Goal: Task Accomplishment & Management: Manage account settings

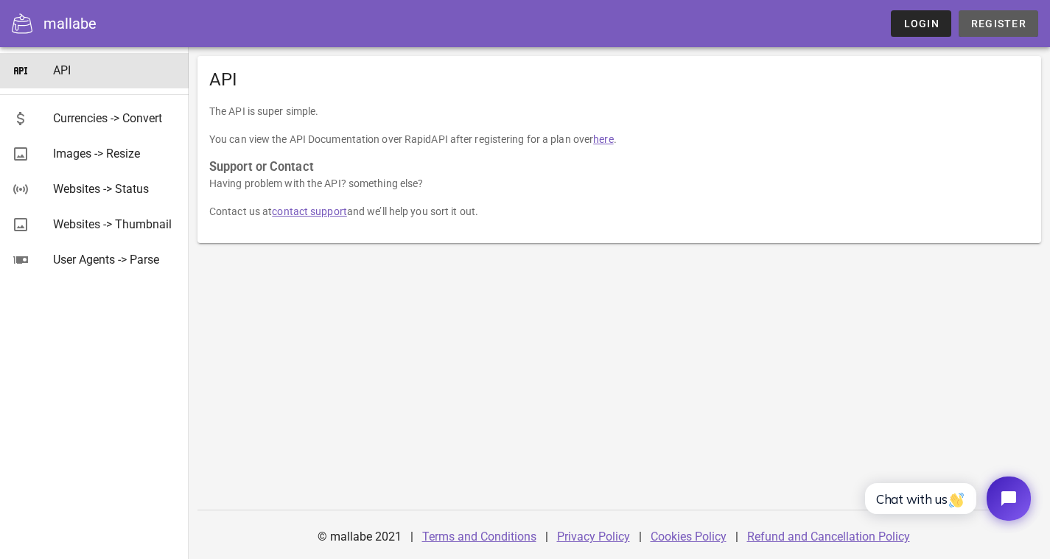
click at [1000, 20] on span "Register" at bounding box center [998, 24] width 56 height 12
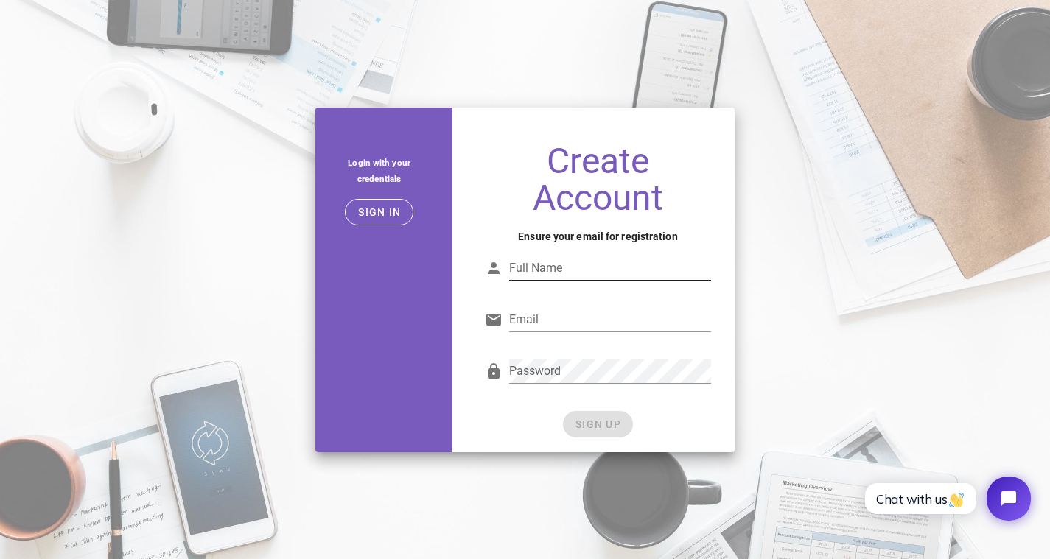
click at [580, 273] on input "Full Name" at bounding box center [610, 268] width 203 height 24
type input "svf"
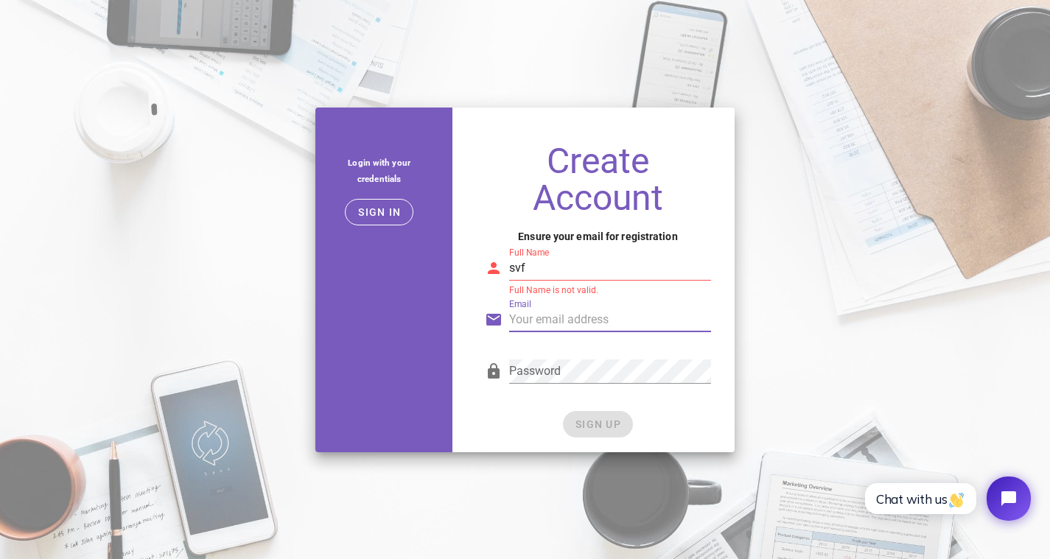
click at [567, 321] on input "Email" at bounding box center [610, 320] width 203 height 24
type input "gbd718106@gmail.com"
click at [559, 383] on div "Password" at bounding box center [610, 380] width 203 height 40
click at [594, 424] on div "SIGN UP" at bounding box center [598, 424] width 227 height 27
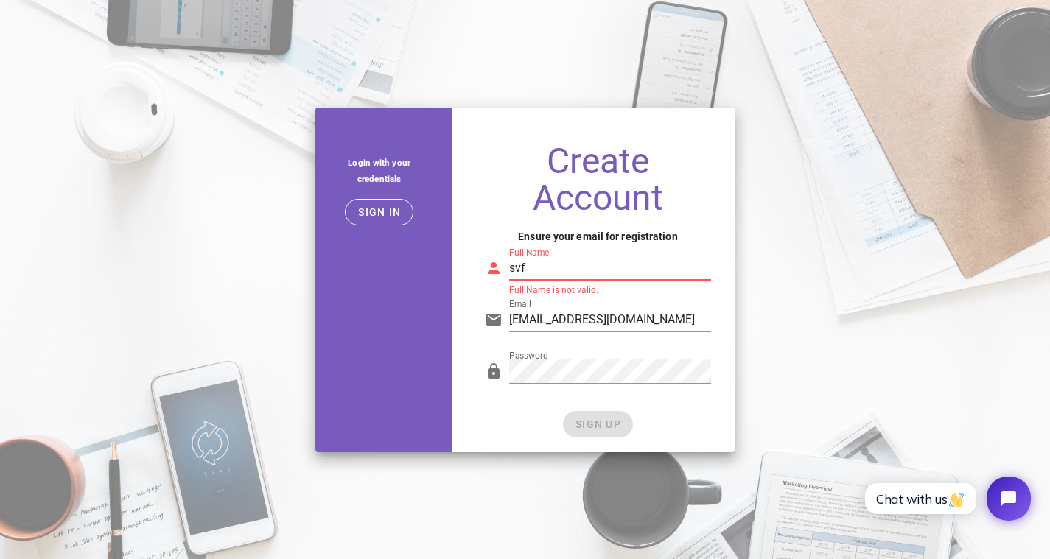
click at [562, 263] on input "svf" at bounding box center [610, 268] width 203 height 24
drag, startPoint x: 563, startPoint y: 263, endPoint x: 587, endPoint y: 268, distance: 24.1
click at [564, 264] on input "svfsf dfgdsg" at bounding box center [610, 268] width 203 height 24
type input "svfsf dfgdsg"
click at [615, 419] on span "SIGN UP" at bounding box center [598, 425] width 46 height 12
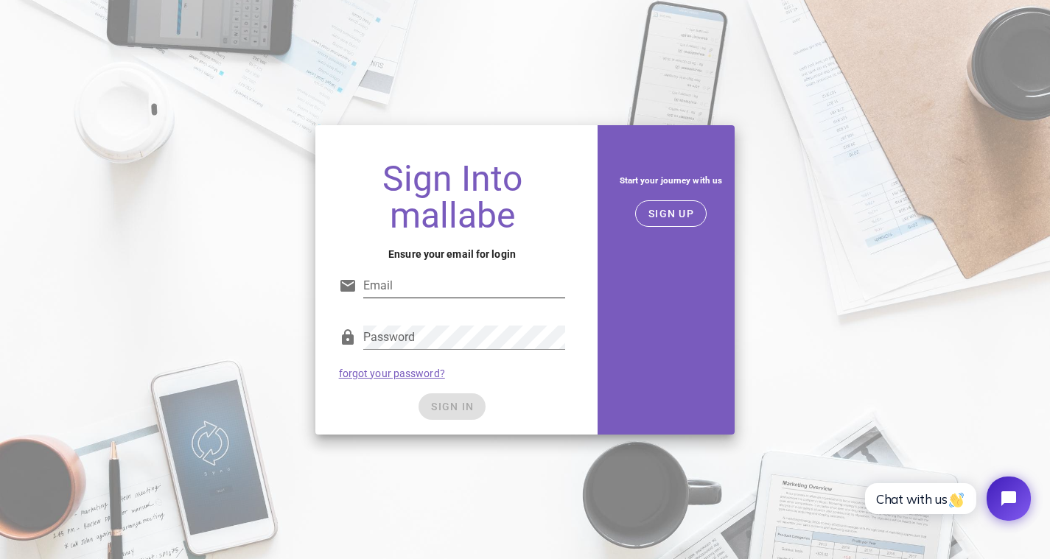
click at [407, 291] on input "Email" at bounding box center [464, 286] width 203 height 24
type input "gbd718106@gmail.com"
click at [463, 407] on div "SIGN IN" at bounding box center [452, 406] width 227 height 27
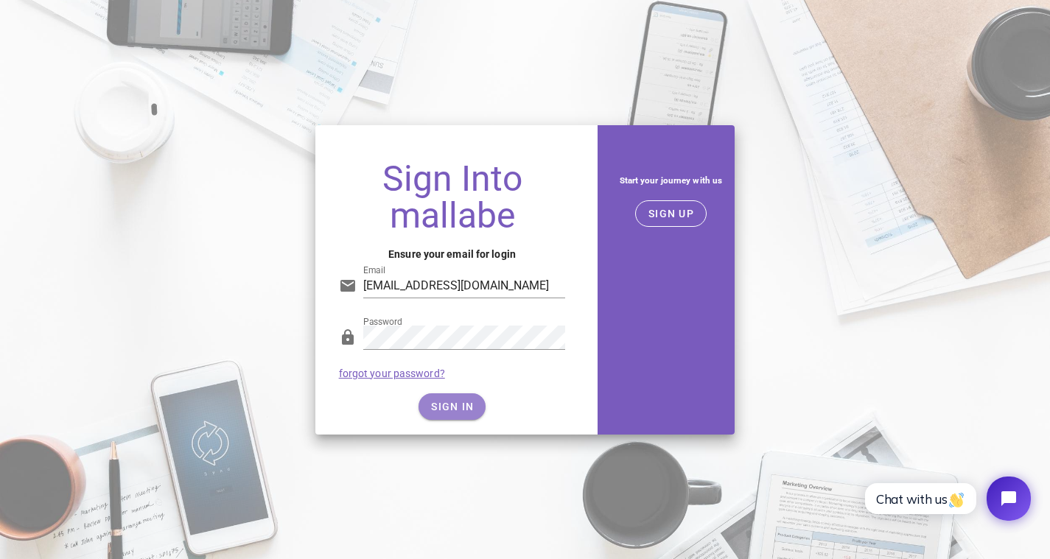
click at [447, 406] on span "SIGN IN" at bounding box center [451, 407] width 43 height 12
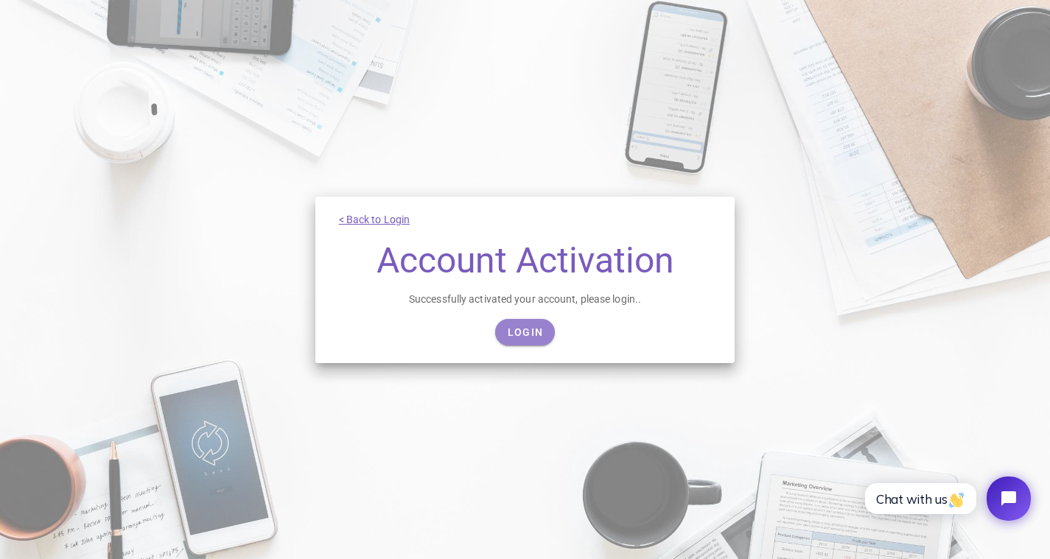
click at [536, 337] on span "Login" at bounding box center [525, 332] width 36 height 12
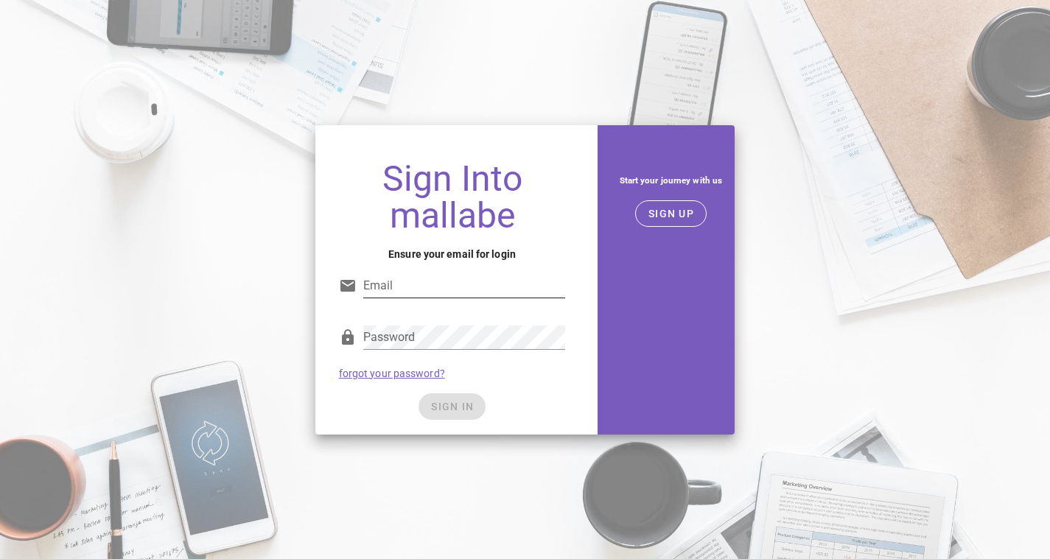
click at [463, 288] on input "Email" at bounding box center [464, 286] width 203 height 24
type input "gbd718106@gmail.com"
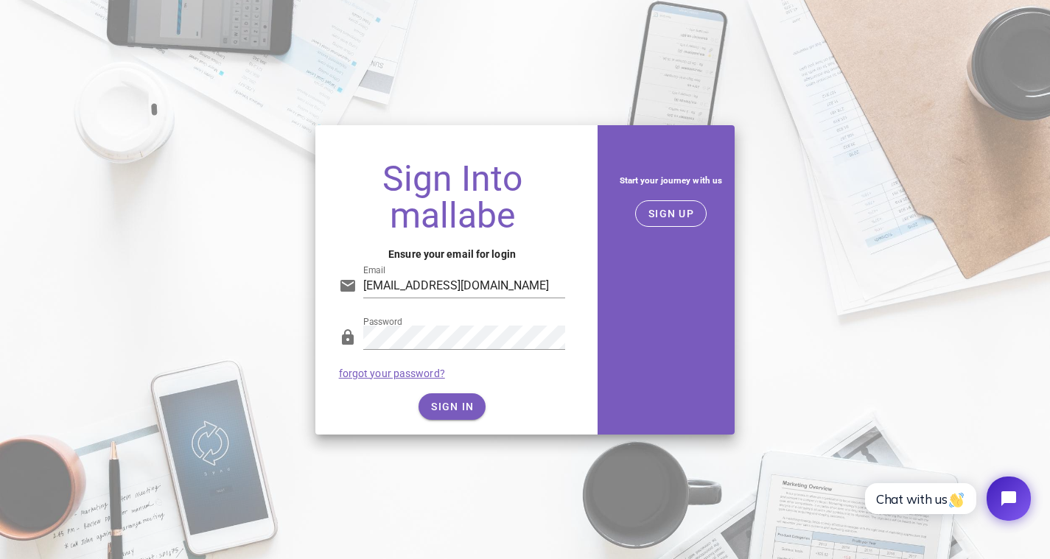
click at [511, 397] on div "SIGN IN" at bounding box center [452, 406] width 227 height 27
click at [447, 417] on button "SIGN IN" at bounding box center [452, 406] width 67 height 27
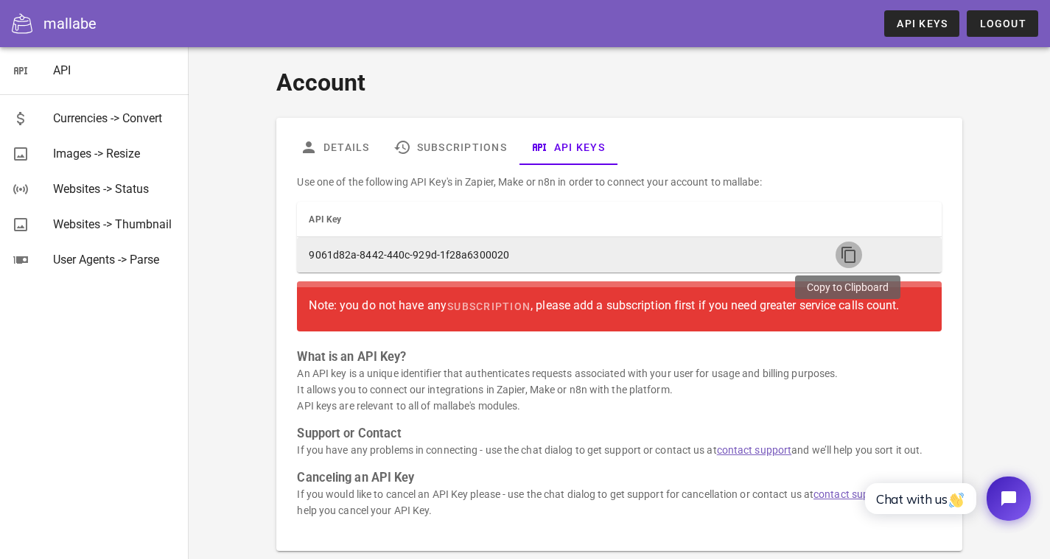
click at [850, 251] on icon "button" at bounding box center [849, 255] width 18 height 18
